Goal: Task Accomplishment & Management: Manage account settings

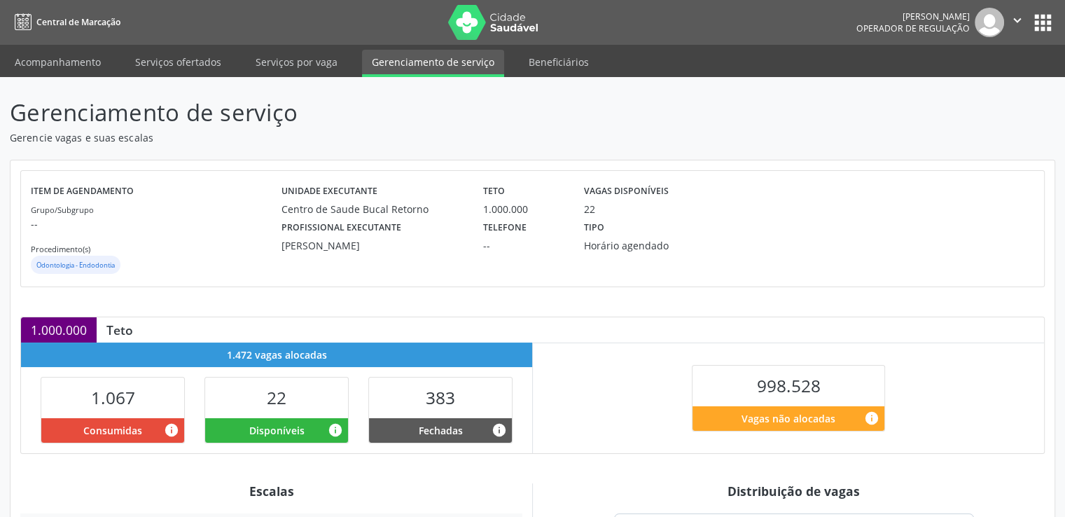
scroll to position [238, 0]
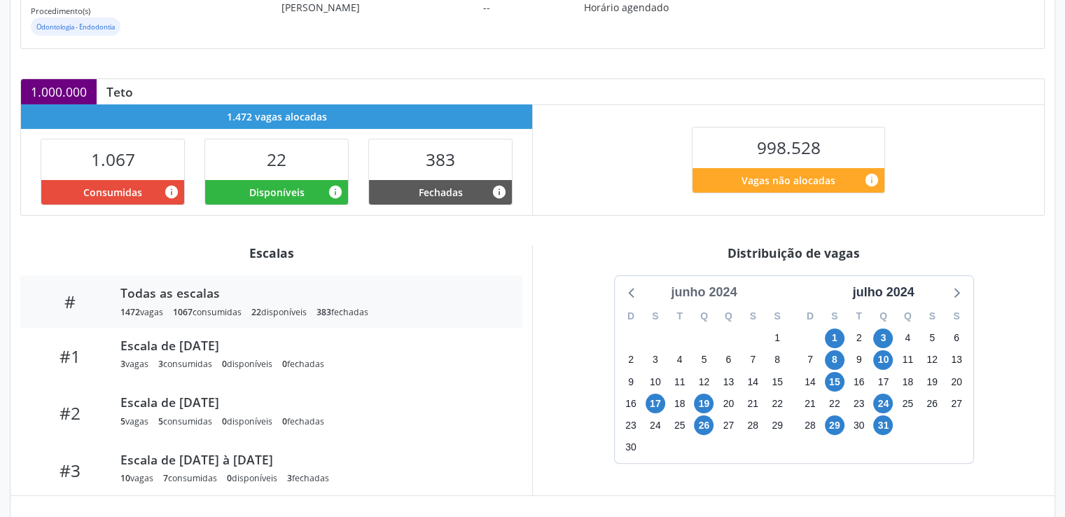
click at [726, 291] on div "junho 2024" at bounding box center [703, 292] width 77 height 19
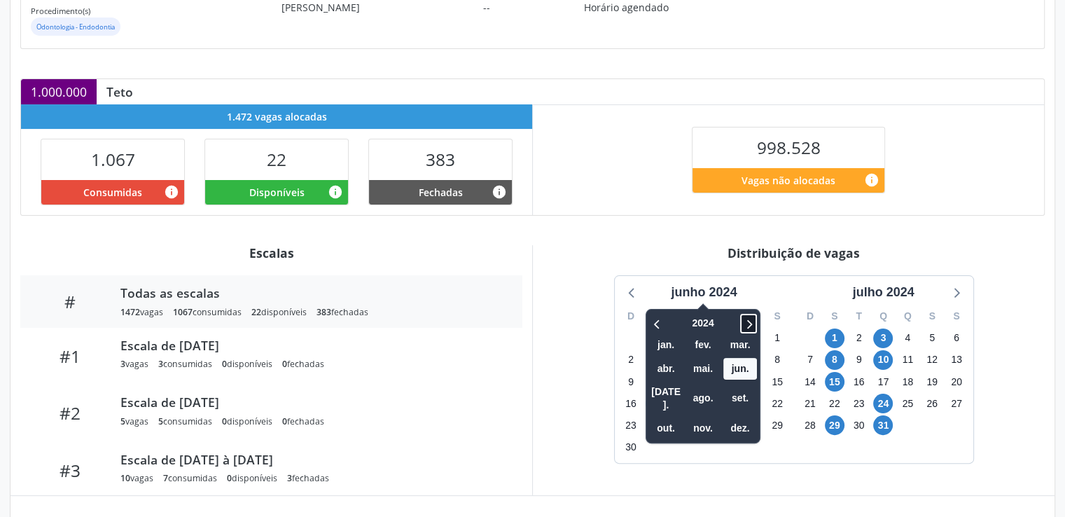
click at [756, 323] on icon at bounding box center [749, 323] width 14 height 17
click at [697, 390] on span "ago." at bounding box center [703, 398] width 34 height 22
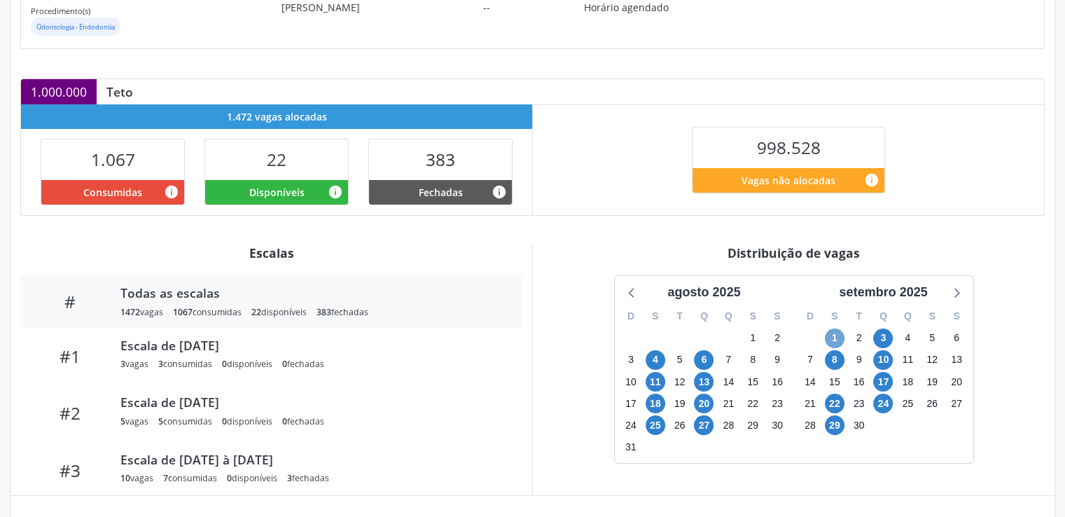
click at [830, 336] on span "1" at bounding box center [835, 338] width 20 height 20
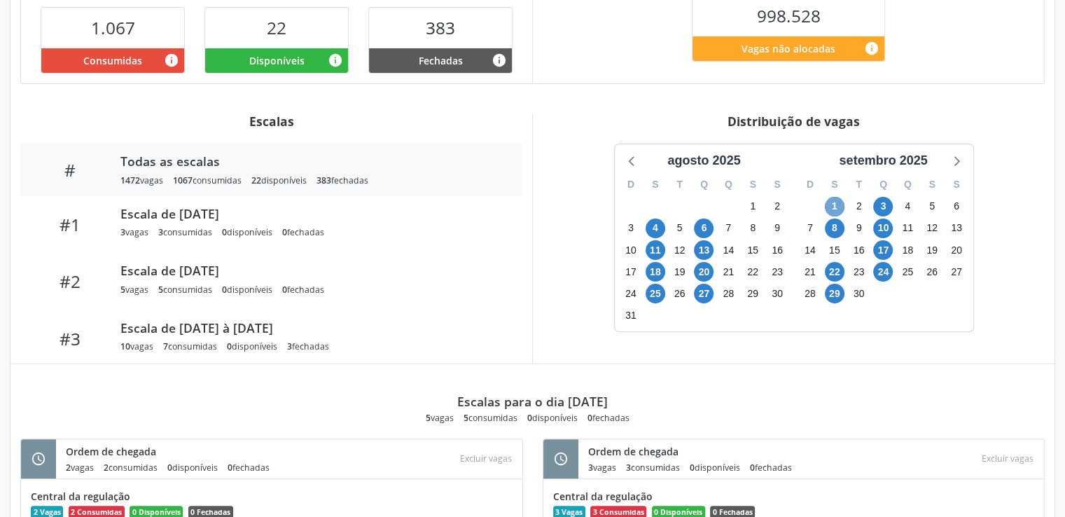
scroll to position [371, 0]
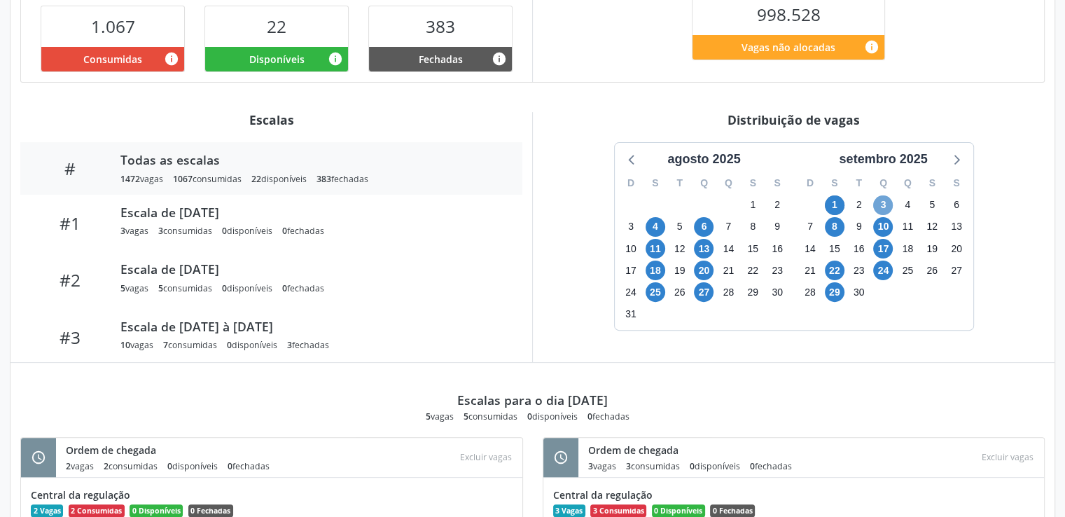
click at [878, 203] on span "3" at bounding box center [883, 205] width 20 height 20
click at [827, 226] on span "8" at bounding box center [835, 227] width 20 height 20
click at [885, 224] on span "10" at bounding box center [883, 227] width 20 height 20
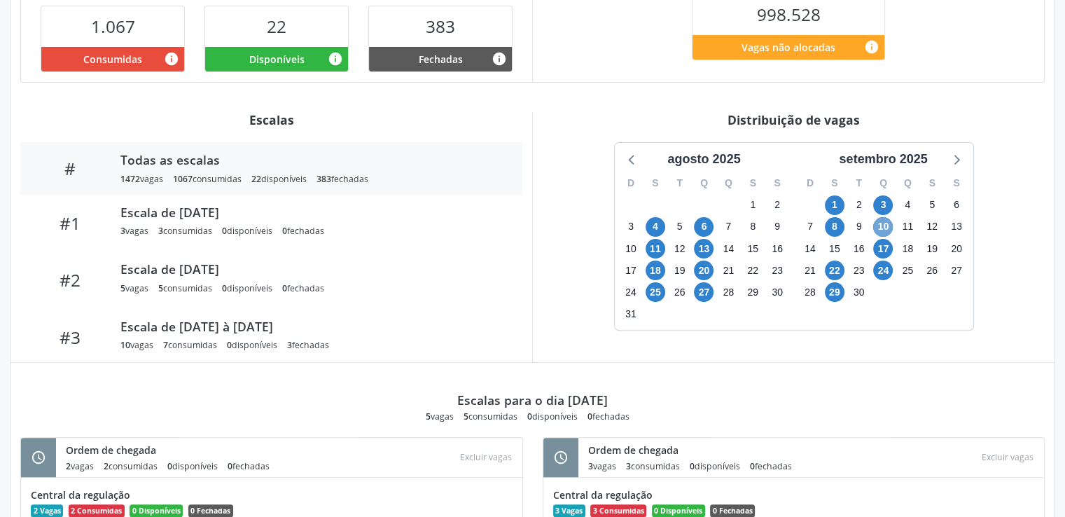
click at [885, 224] on span "10" at bounding box center [883, 227] width 20 height 20
click at [882, 248] on span "17" at bounding box center [883, 249] width 20 height 20
click at [887, 268] on span "24" at bounding box center [883, 271] width 20 height 20
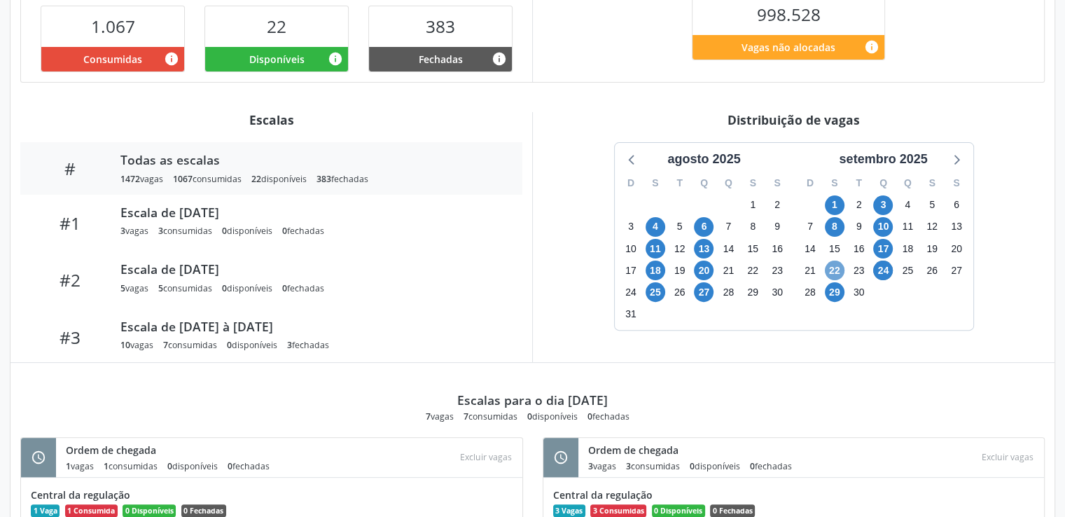
click at [836, 272] on span "22" at bounding box center [835, 271] width 20 height 20
click at [835, 289] on span "29" at bounding box center [835, 292] width 20 height 20
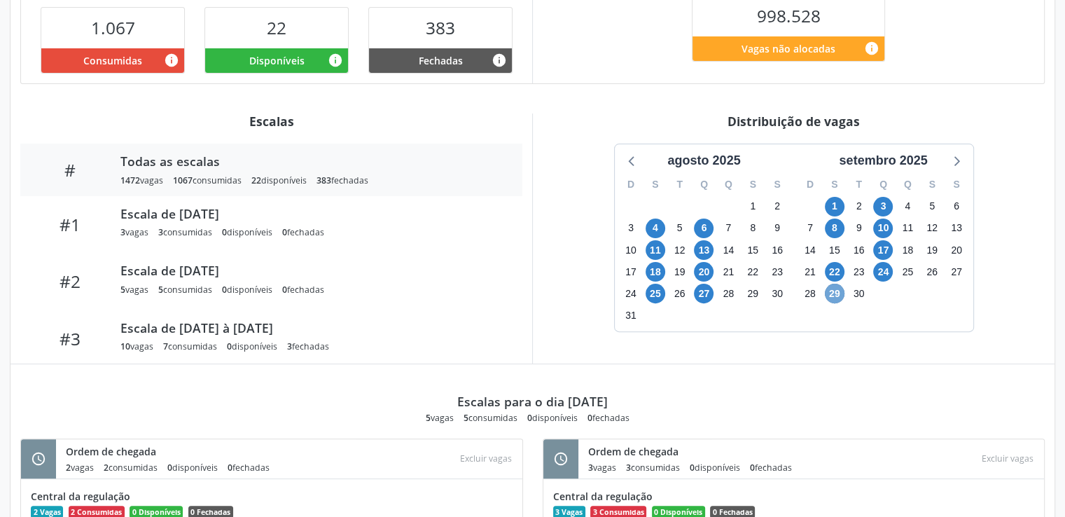
scroll to position [367, 0]
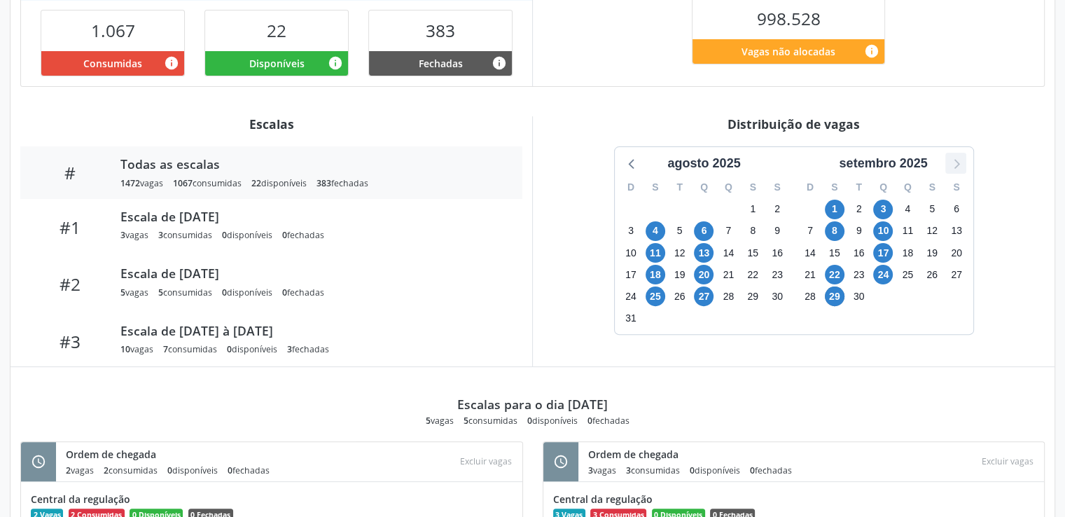
click at [963, 163] on icon at bounding box center [956, 163] width 18 height 18
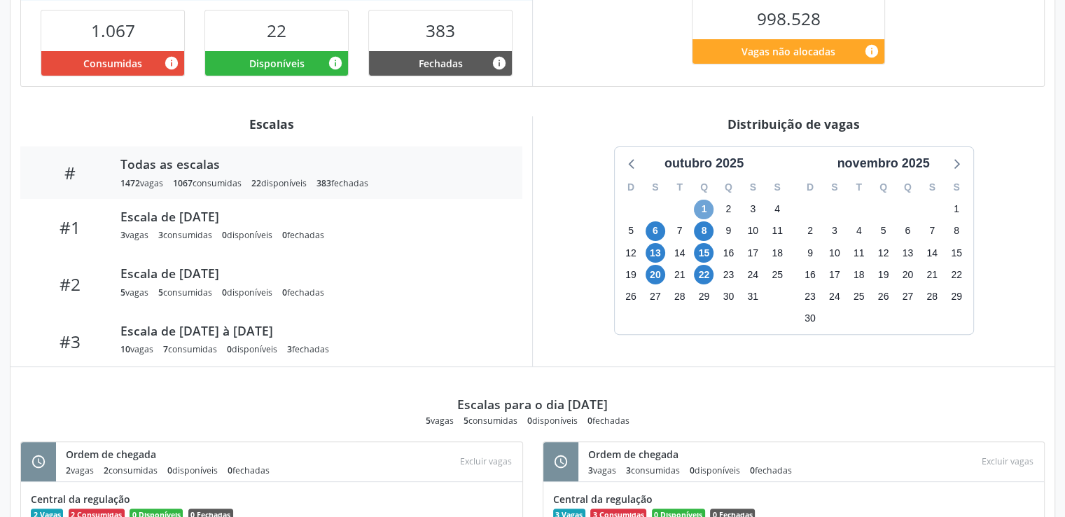
click at [701, 205] on span "1" at bounding box center [704, 210] width 20 height 20
click at [0, 32] on div "Gerenciamento de serviço Gerencie vagas e suas escalas Item de agendamento Grup…" at bounding box center [532, 240] width 1065 height 1061
click at [653, 230] on span "6" at bounding box center [656, 231] width 20 height 20
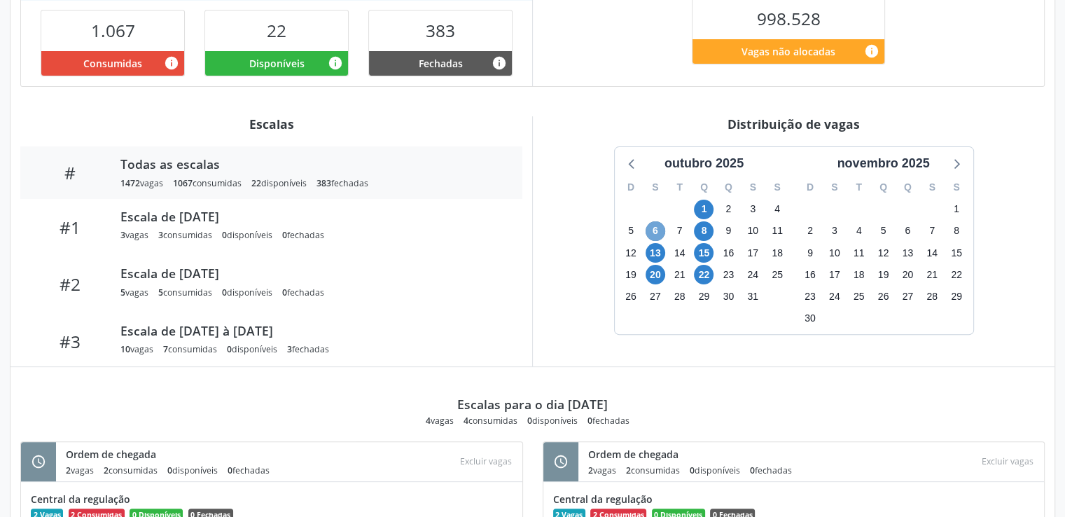
click at [653, 230] on span "6" at bounding box center [656, 231] width 20 height 20
click at [710, 228] on span "8" at bounding box center [704, 231] width 20 height 20
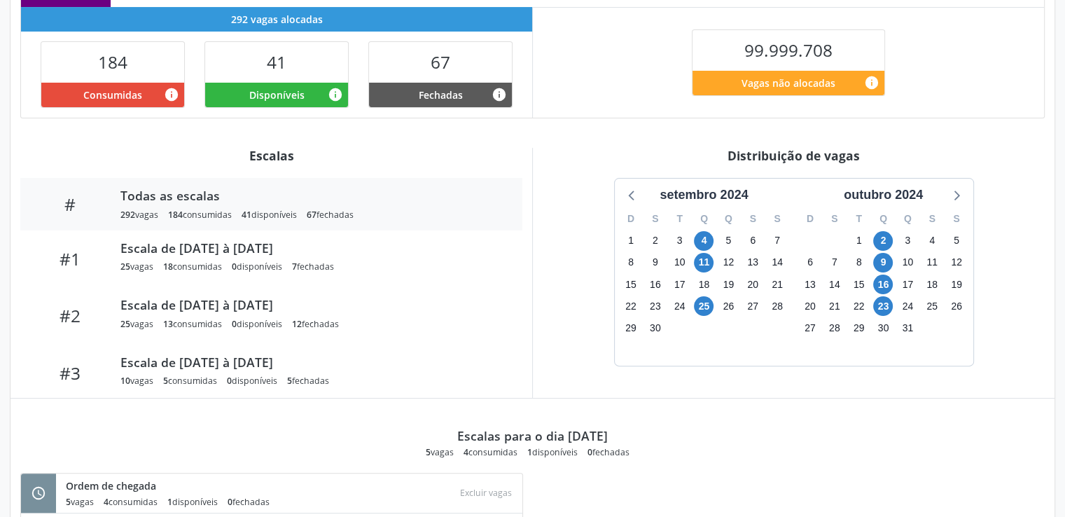
scroll to position [338, 0]
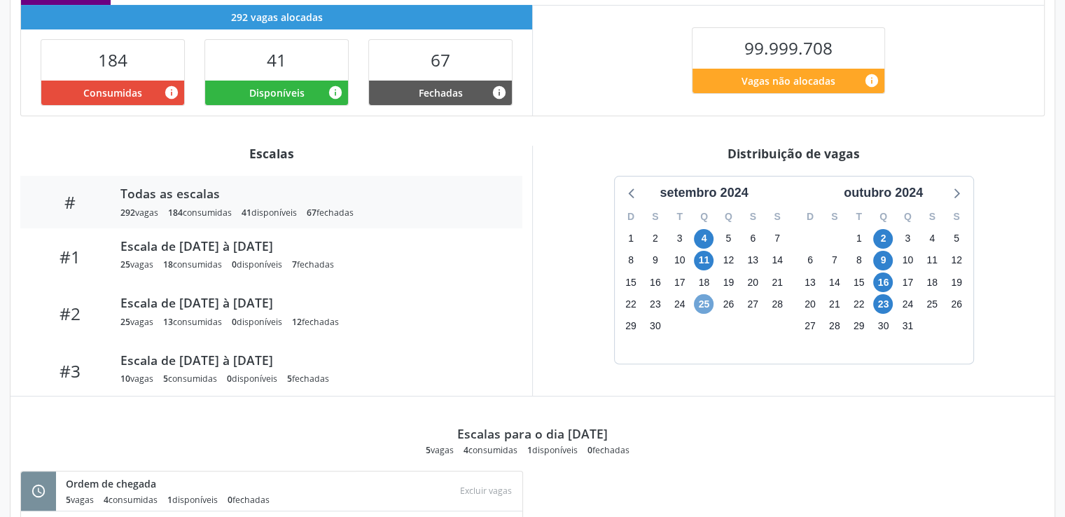
click at [700, 303] on span "25" at bounding box center [704, 304] width 20 height 20
click at [631, 191] on icon at bounding box center [632, 192] width 18 height 18
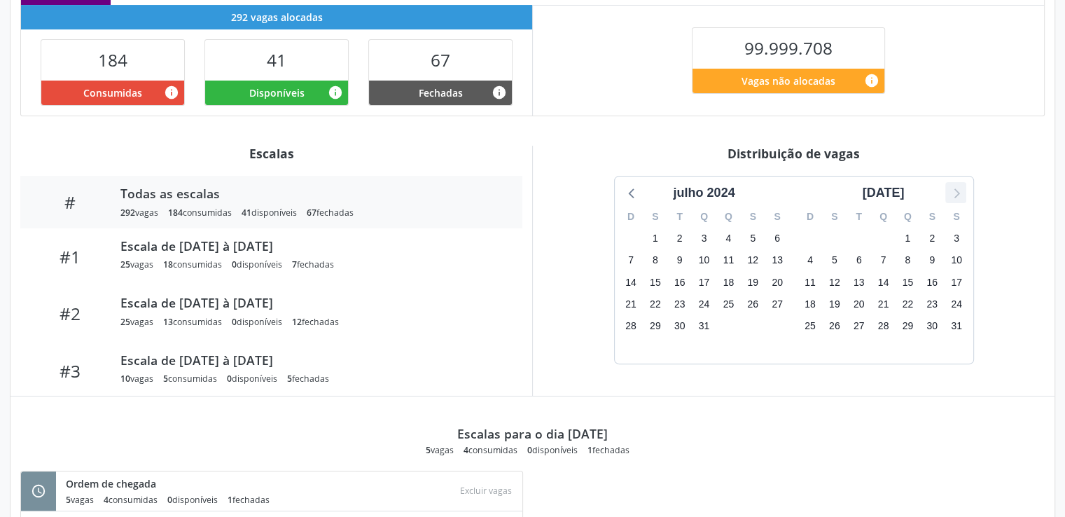
click at [952, 193] on icon at bounding box center [956, 192] width 18 height 18
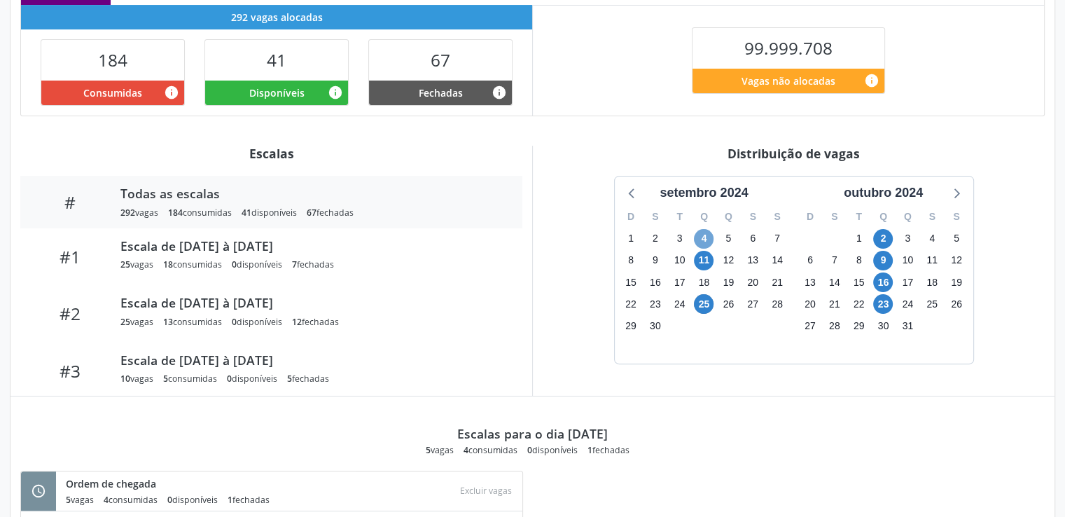
click at [701, 237] on span "4" at bounding box center [704, 239] width 20 height 20
click at [708, 264] on span "11" at bounding box center [704, 261] width 20 height 20
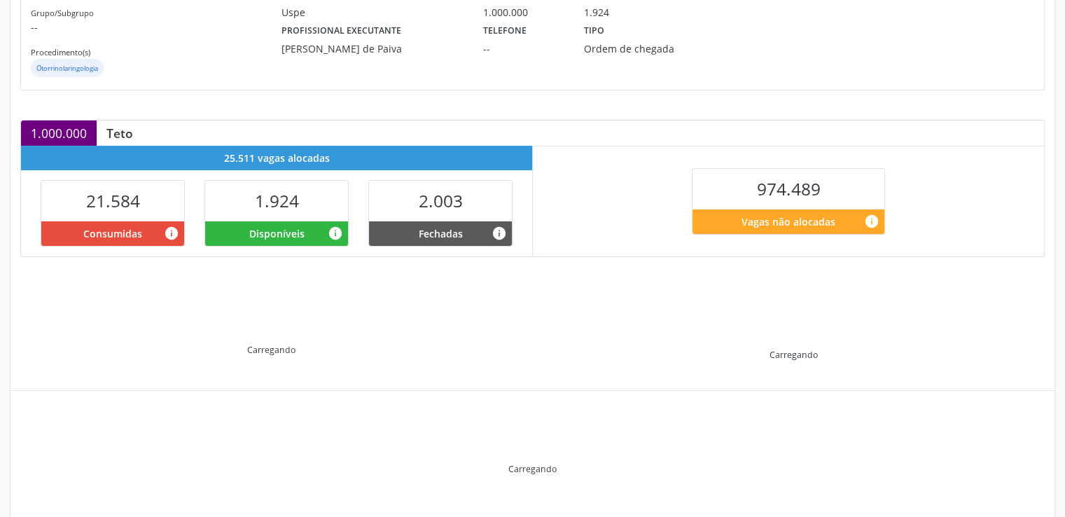
scroll to position [223, 0]
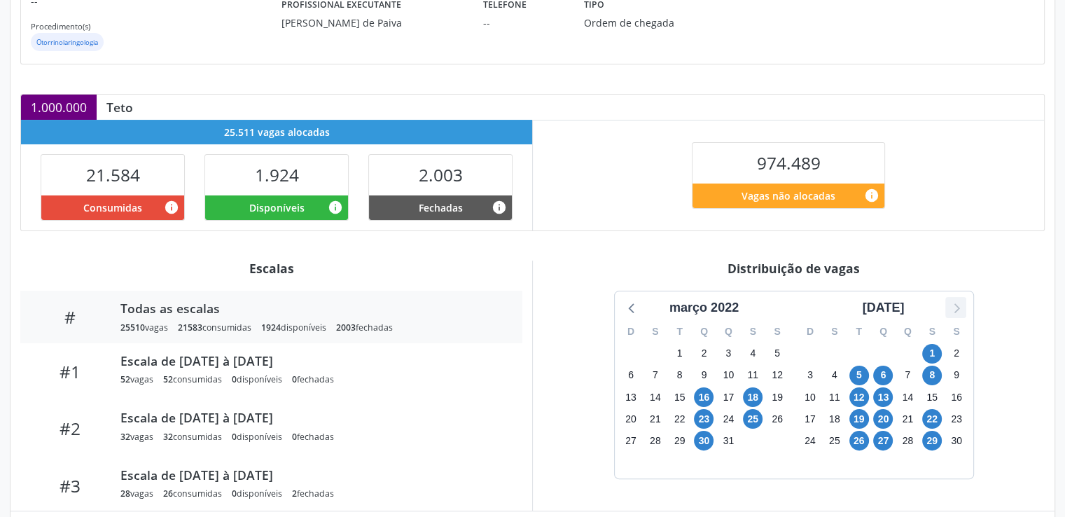
click at [960, 307] on icon at bounding box center [956, 307] width 18 height 18
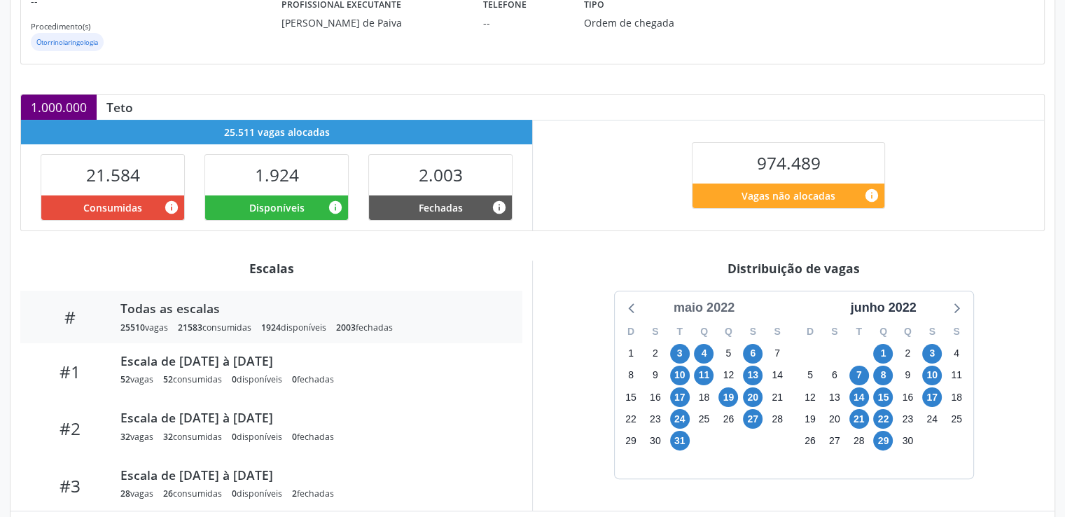
click at [705, 314] on div "maio 2022" at bounding box center [704, 307] width 72 height 19
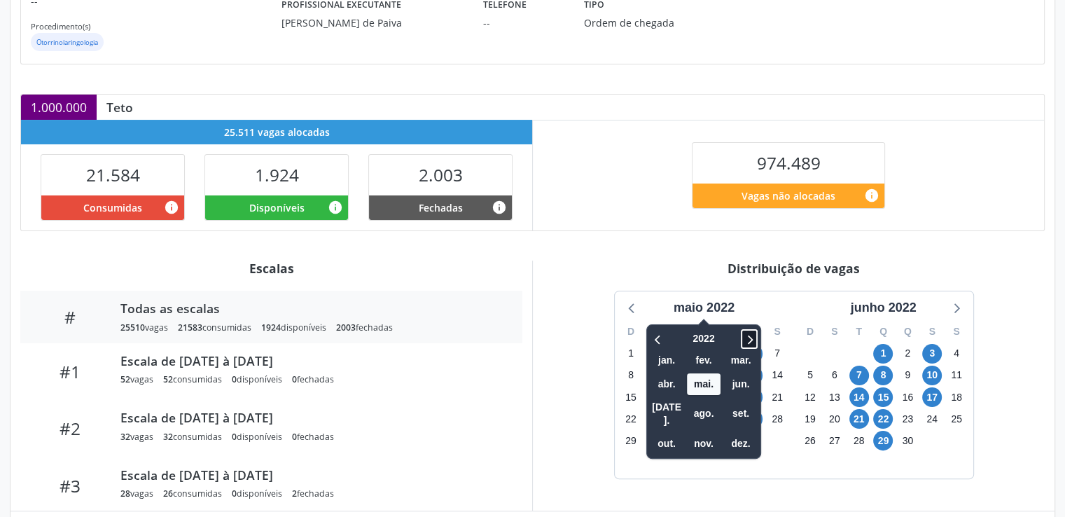
click at [751, 340] on icon at bounding box center [750, 339] width 5 height 9
click at [706, 403] on span "ago." at bounding box center [704, 414] width 34 height 22
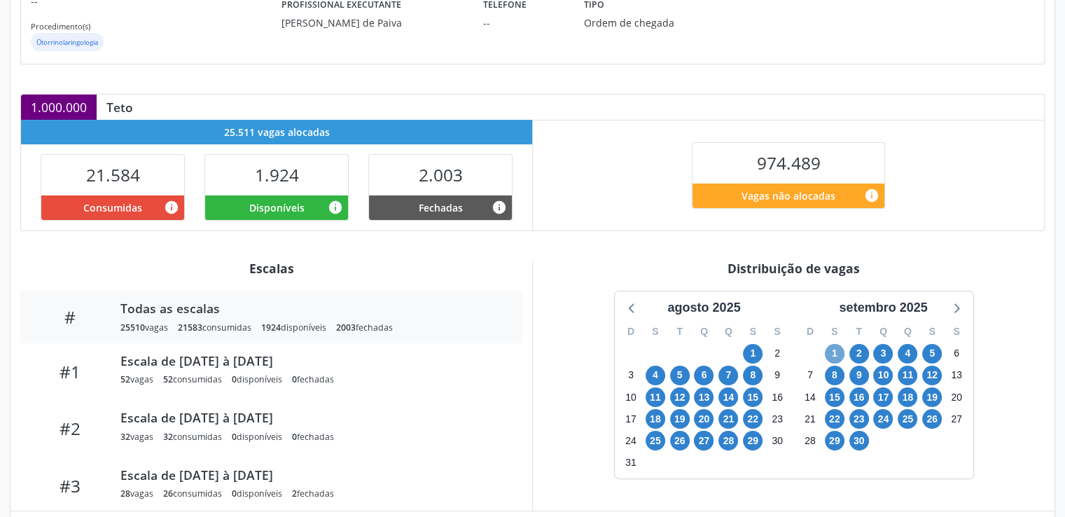
click at [840, 354] on span "1" at bounding box center [835, 354] width 20 height 20
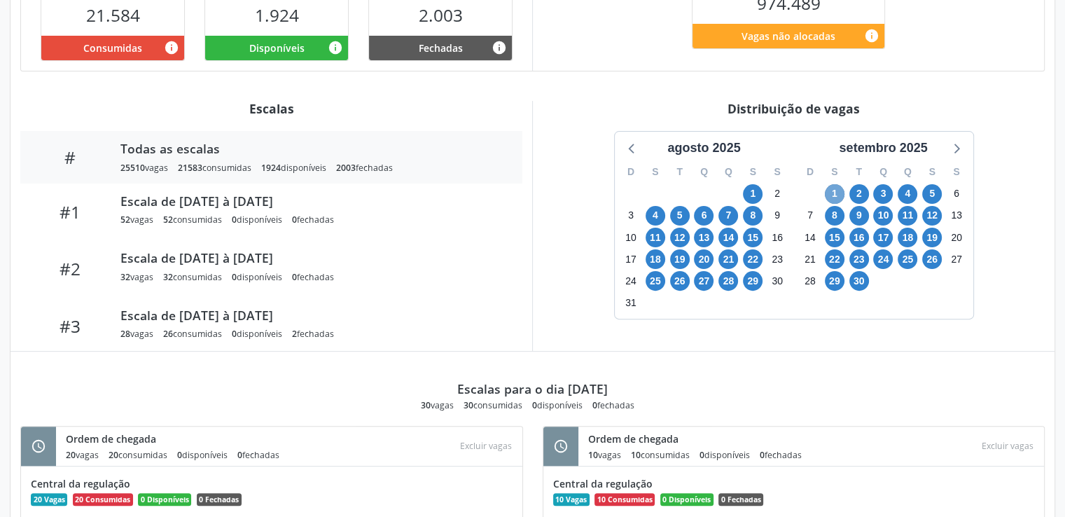
scroll to position [384, 0]
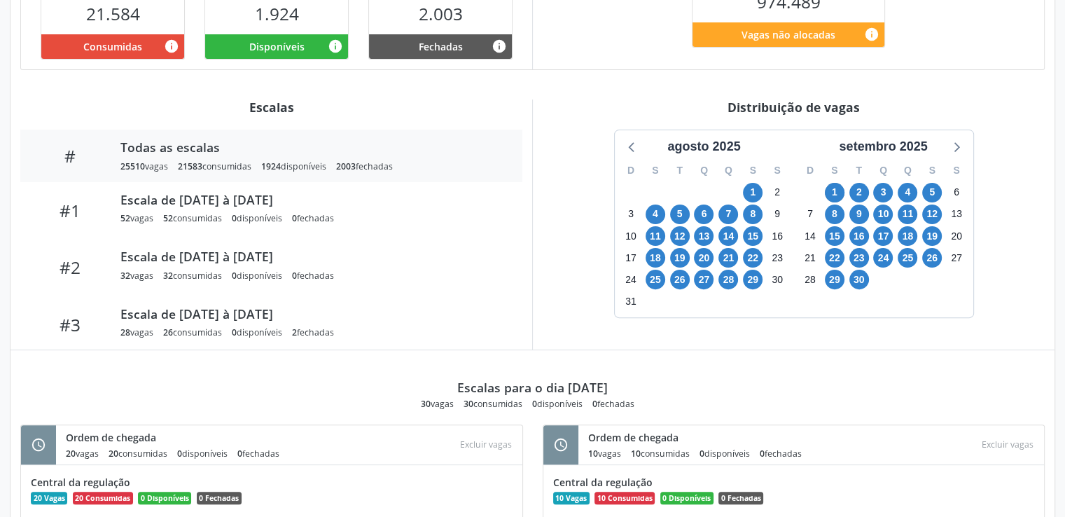
click at [1058, 331] on div "Gerenciamento de serviço Gerencie vagas e suas escalas Item de agendamento Grup…" at bounding box center [532, 178] width 1065 height 970
click at [859, 190] on span "2" at bounding box center [860, 193] width 20 height 20
click at [884, 200] on span "3" at bounding box center [883, 193] width 20 height 20
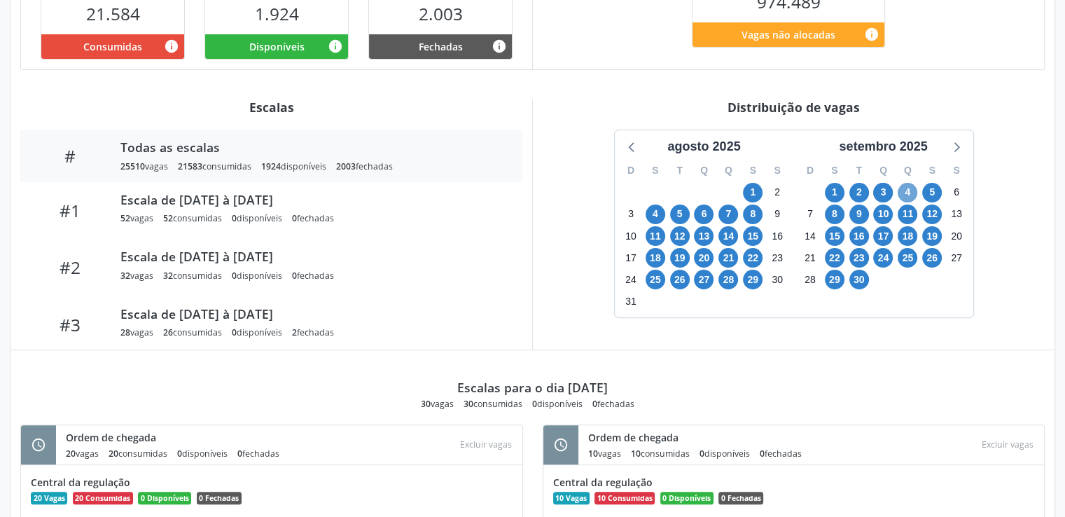
click at [906, 193] on span "4" at bounding box center [908, 193] width 20 height 20
click at [933, 193] on span "5" at bounding box center [932, 193] width 20 height 20
click at [833, 216] on span "8" at bounding box center [835, 215] width 20 height 20
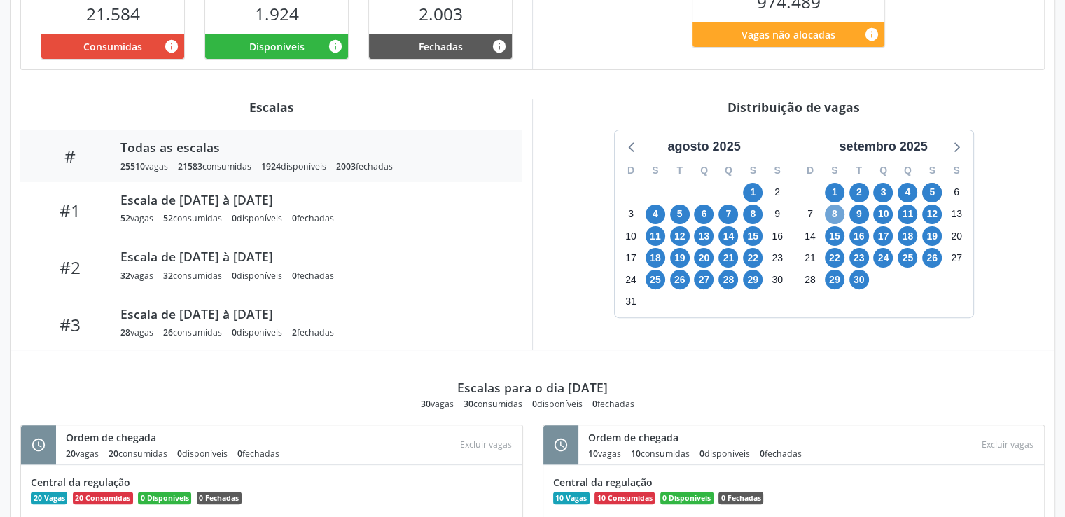
click at [833, 216] on span "8" at bounding box center [835, 215] width 20 height 20
click at [859, 216] on span "9" at bounding box center [860, 215] width 20 height 20
click at [857, 233] on span "16" at bounding box center [860, 236] width 20 height 20
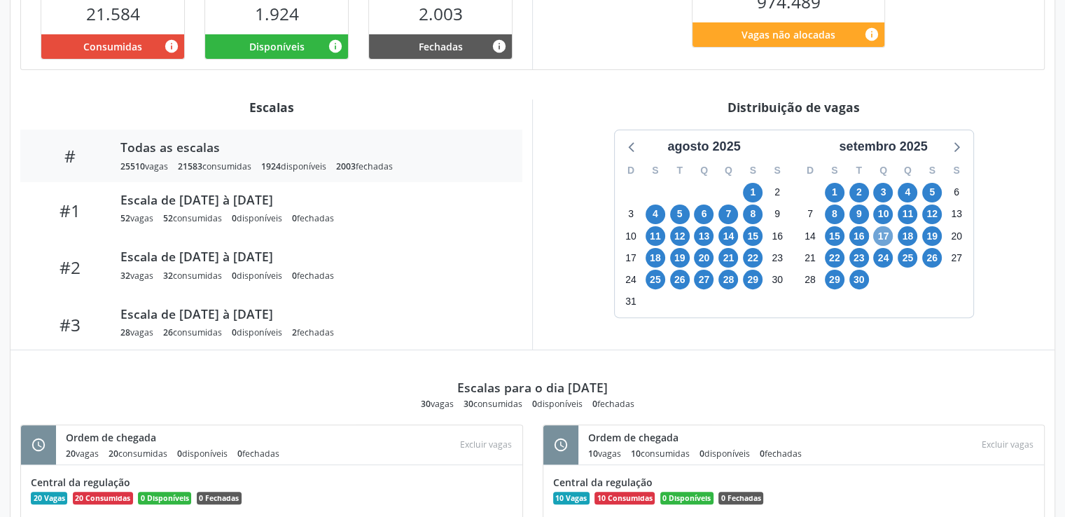
click at [885, 236] on span "17" at bounding box center [883, 236] width 20 height 20
click at [908, 235] on span "18" at bounding box center [908, 236] width 20 height 20
click at [834, 256] on span "22" at bounding box center [835, 258] width 20 height 20
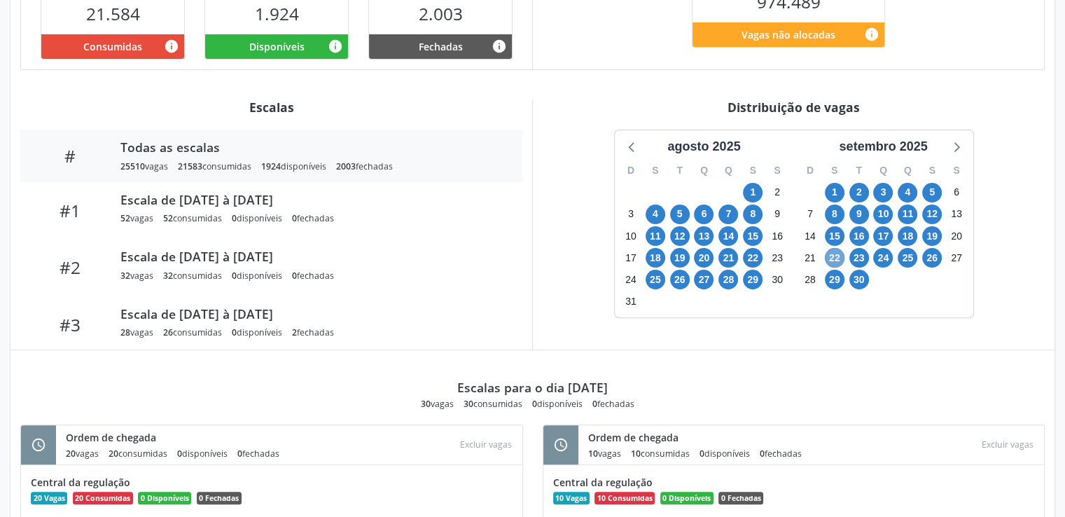
click at [834, 256] on span "22" at bounding box center [835, 258] width 20 height 20
click at [854, 253] on span "23" at bounding box center [860, 258] width 20 height 20
click at [889, 254] on span "24" at bounding box center [883, 258] width 20 height 20
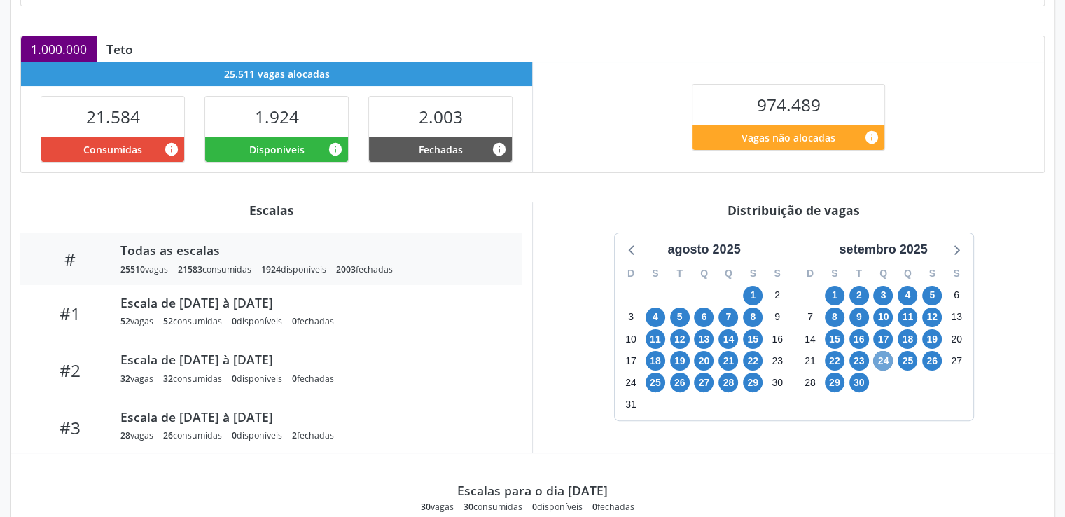
scroll to position [283, 0]
